Goal: Task Accomplishment & Management: Use online tool/utility

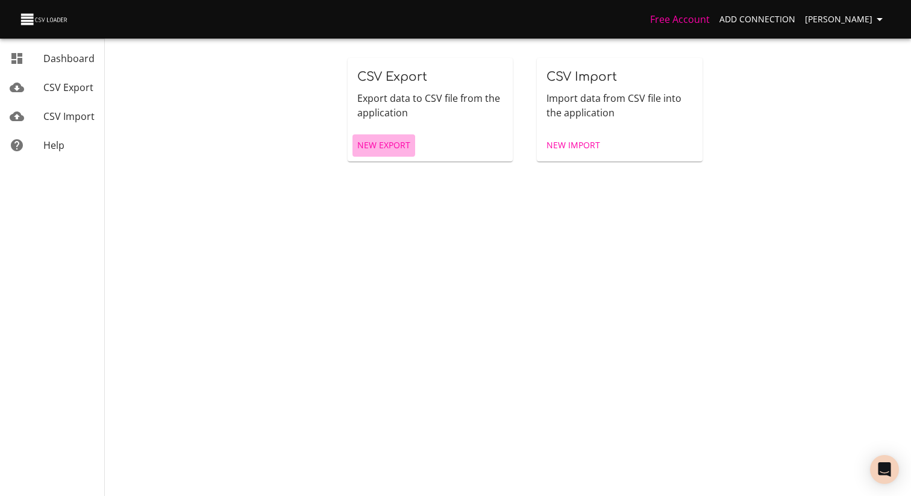
click at [376, 145] on span "New Export" at bounding box center [383, 145] width 53 height 15
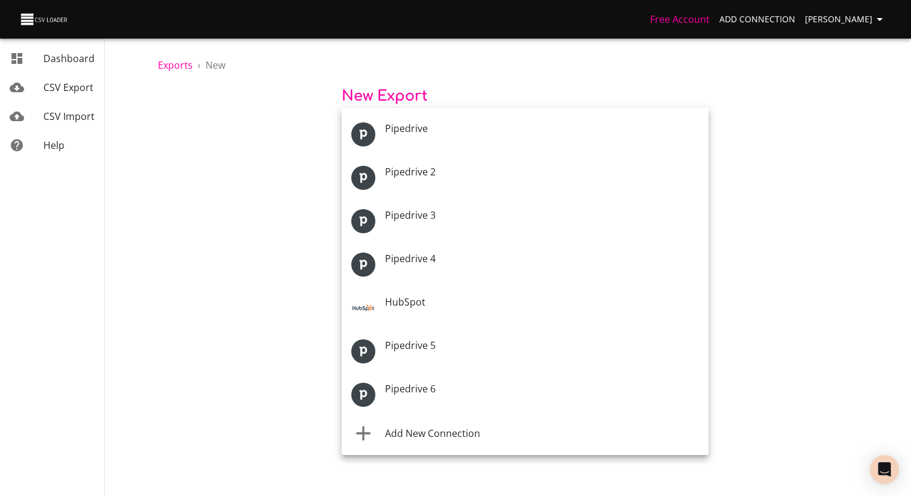
click at [414, 134] on body "Free Account Add Connection Théo Corbin Dashboard CSV Export CSV Import Help Ex…" at bounding box center [455, 248] width 911 height 496
click at [571, 276] on p at bounding box center [542, 272] width 314 height 12
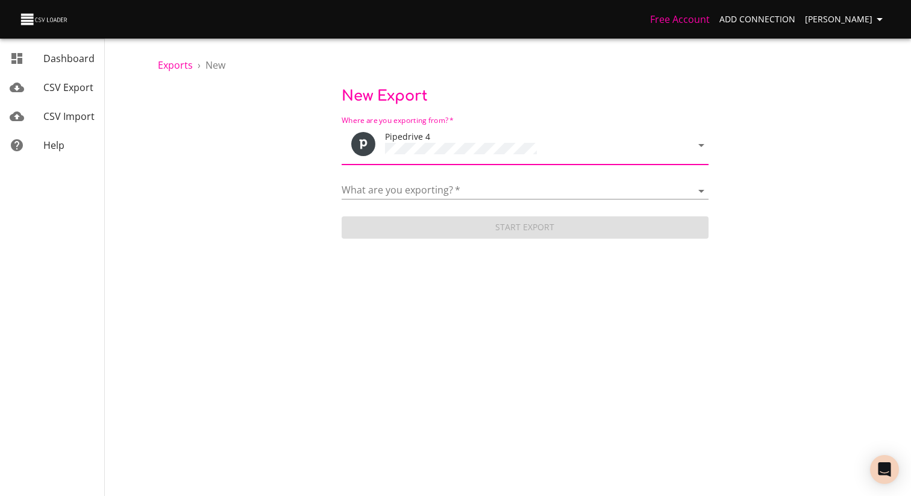
click at [481, 200] on form "Where are you exporting from?   * Pipedrive 4 What are you exporting?   * Activ…" at bounding box center [524, 176] width 367 height 130
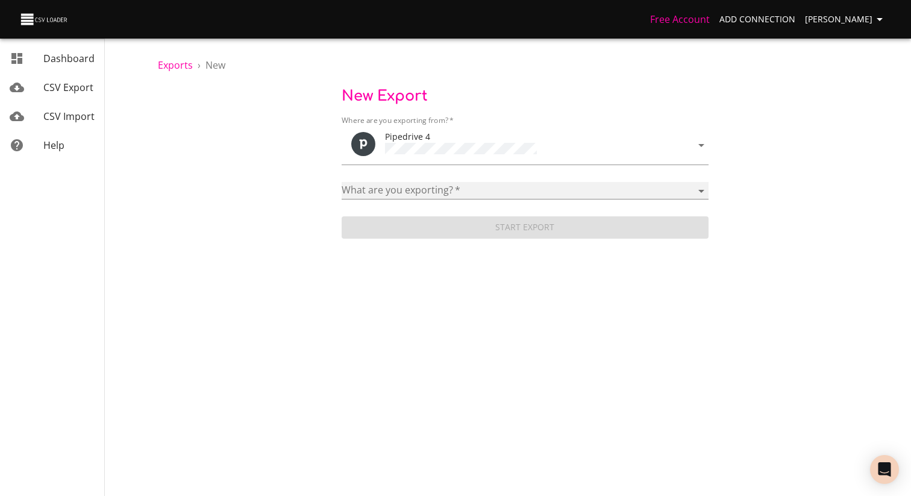
click at [485, 192] on select "Activities Activity Types Deal Products Deals Email Threads Emails Notes Organi…" at bounding box center [524, 190] width 367 height 17
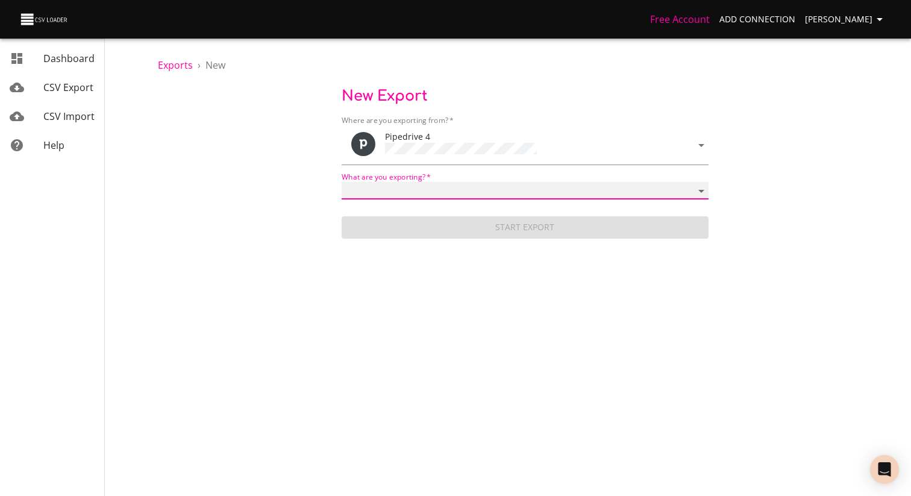
select select "mail_messages"
click at [341, 182] on select "Activities Activity Types Deal Products Deals Email Threads Emails Notes Organi…" at bounding box center [524, 190] width 367 height 17
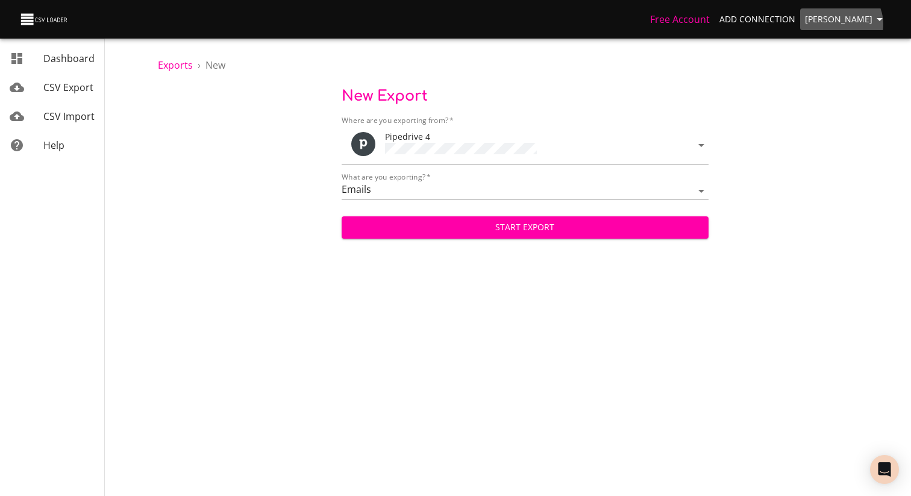
click at [849, 25] on span "Théo Corbin" at bounding box center [846, 19] width 82 height 15
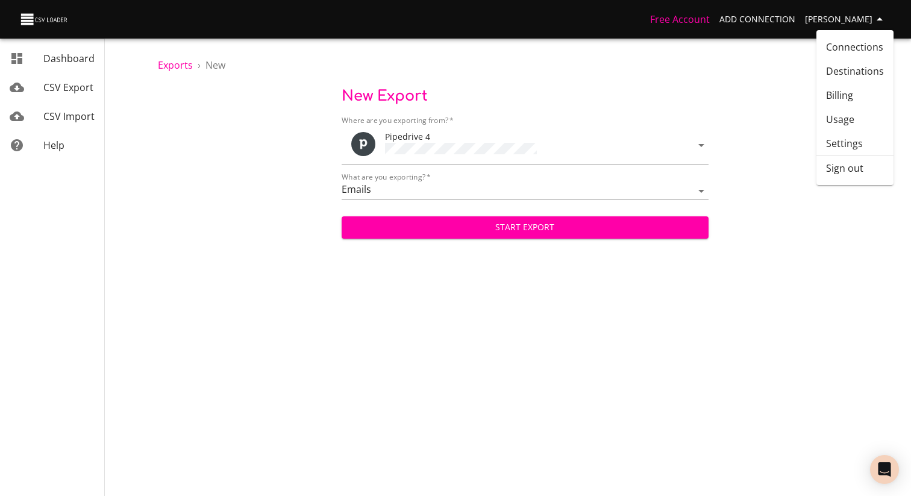
click at [850, 167] on li "Sign out" at bounding box center [854, 168] width 77 height 24
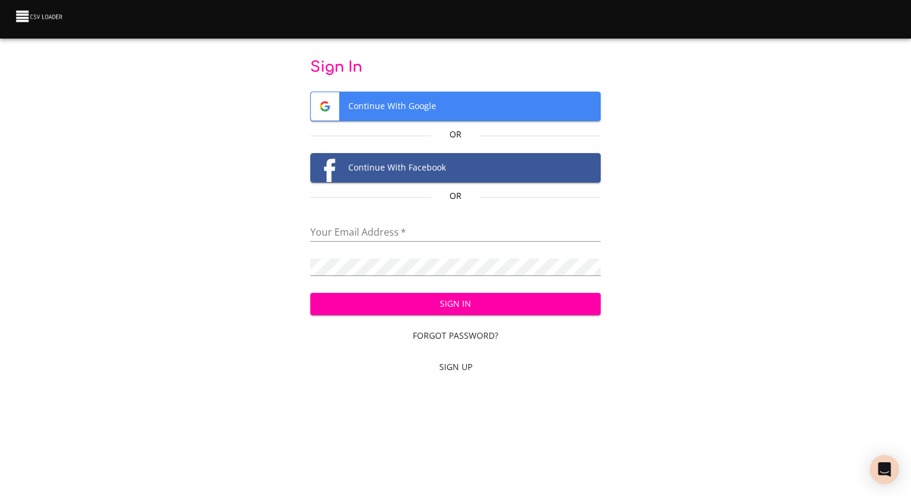
click at [404, 228] on input "email" at bounding box center [455, 232] width 291 height 17
type input "[EMAIL_ADDRESS][DOMAIN_NAME]"
